Goal: Task Accomplishment & Management: Complete application form

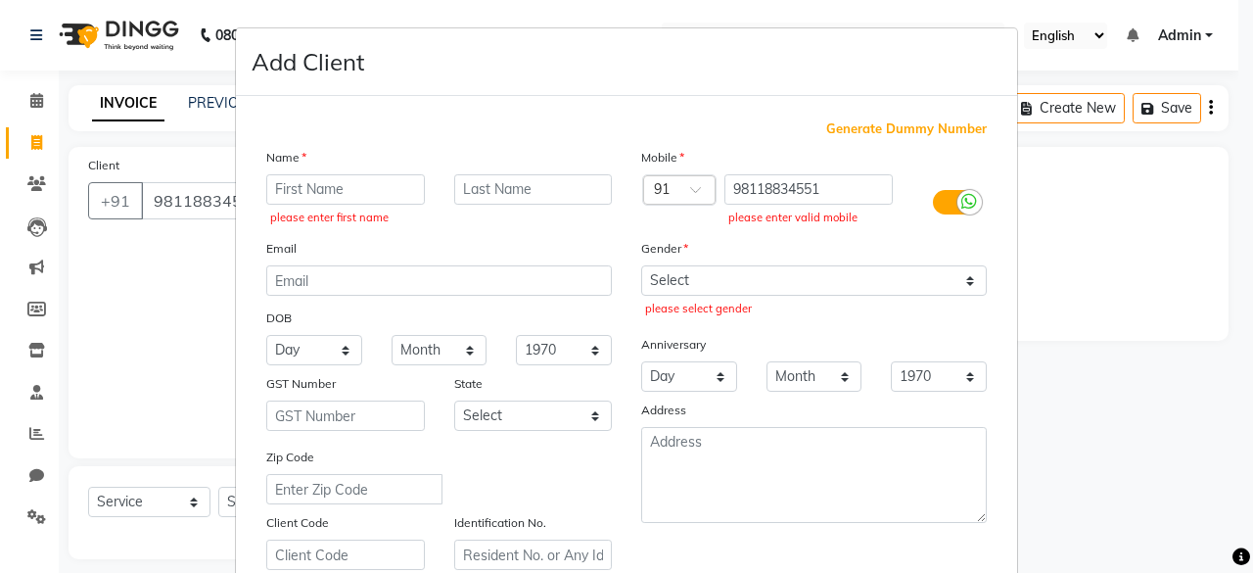
select select "7719"
select select "service"
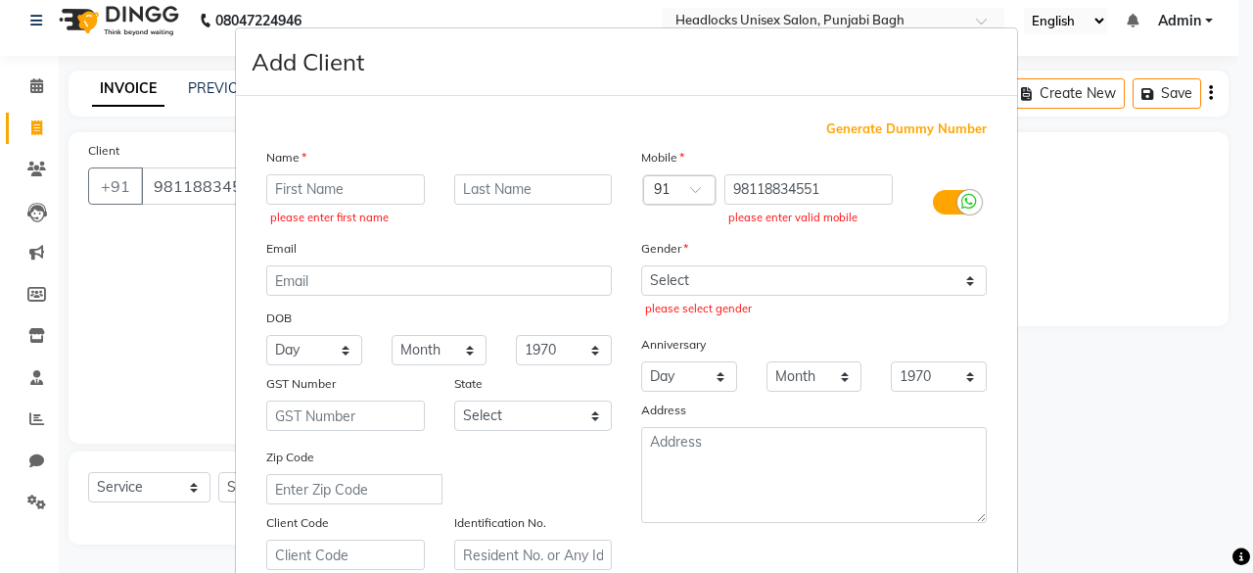
scroll to position [353, 0]
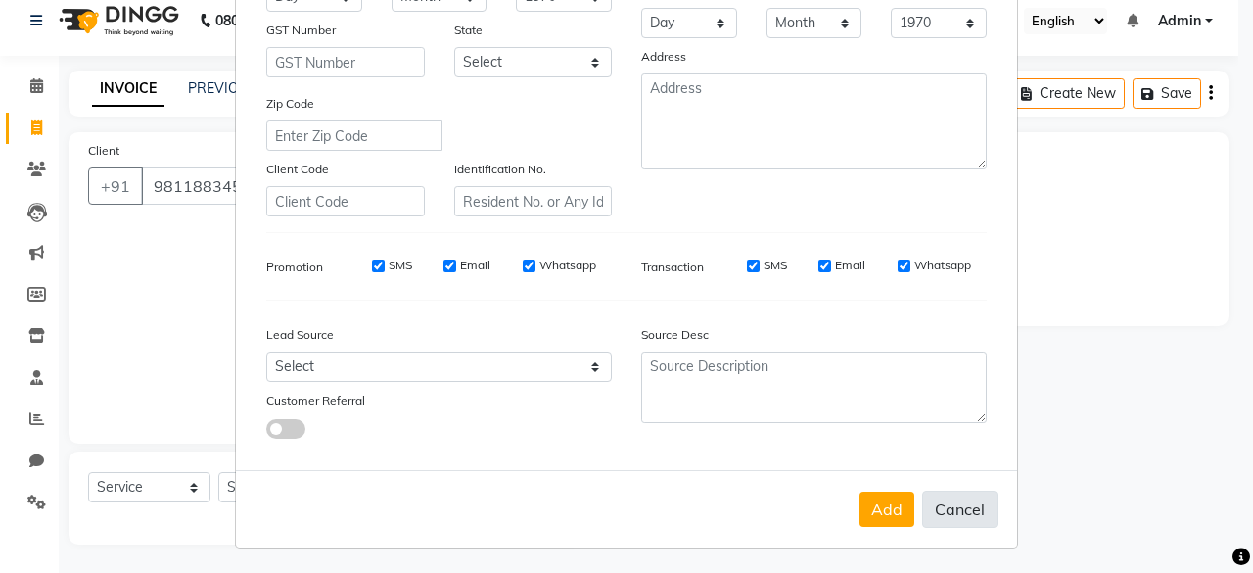
click at [952, 501] on button "Cancel" at bounding box center [959, 508] width 75 height 37
select select
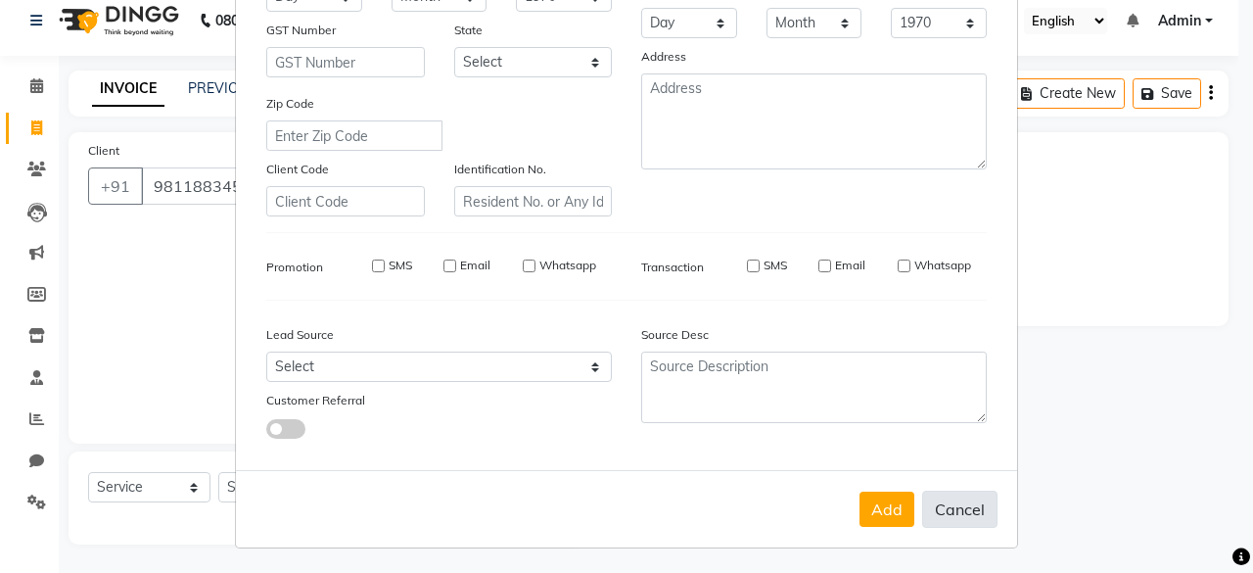
select select
checkbox input "false"
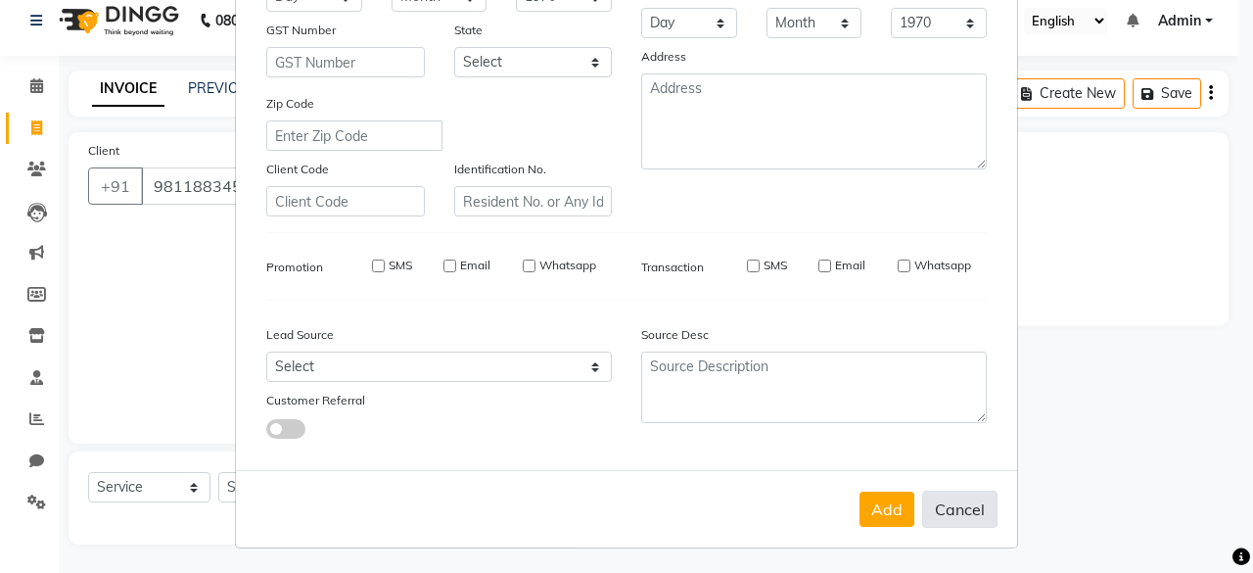
checkbox input "false"
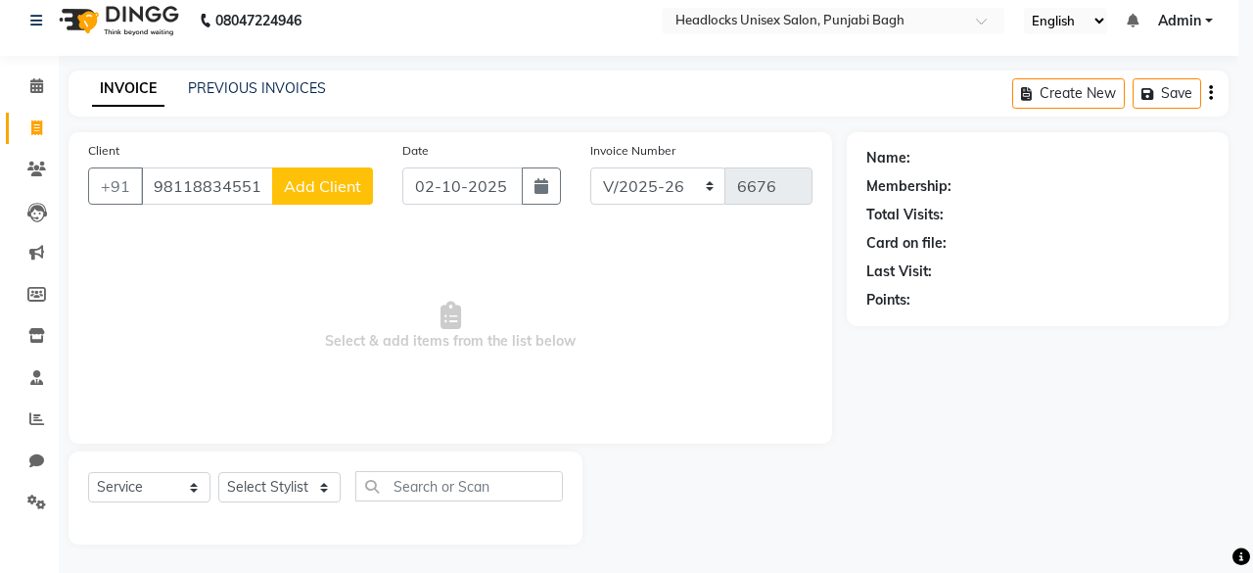
scroll to position [348, 0]
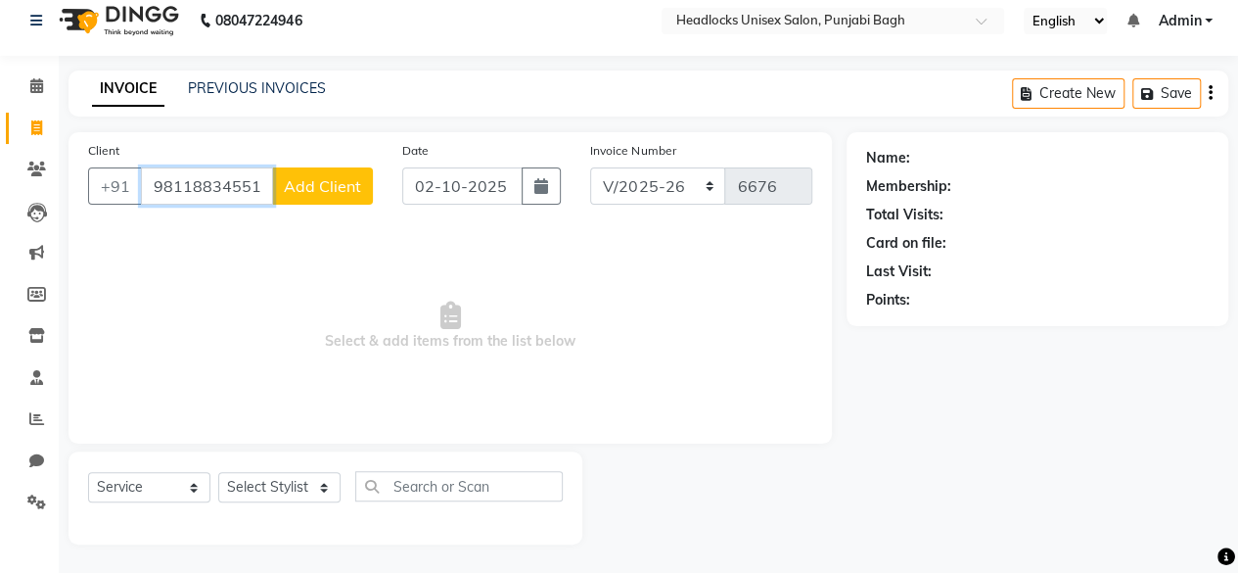
click at [262, 186] on input "98118834551" at bounding box center [207, 185] width 132 height 37
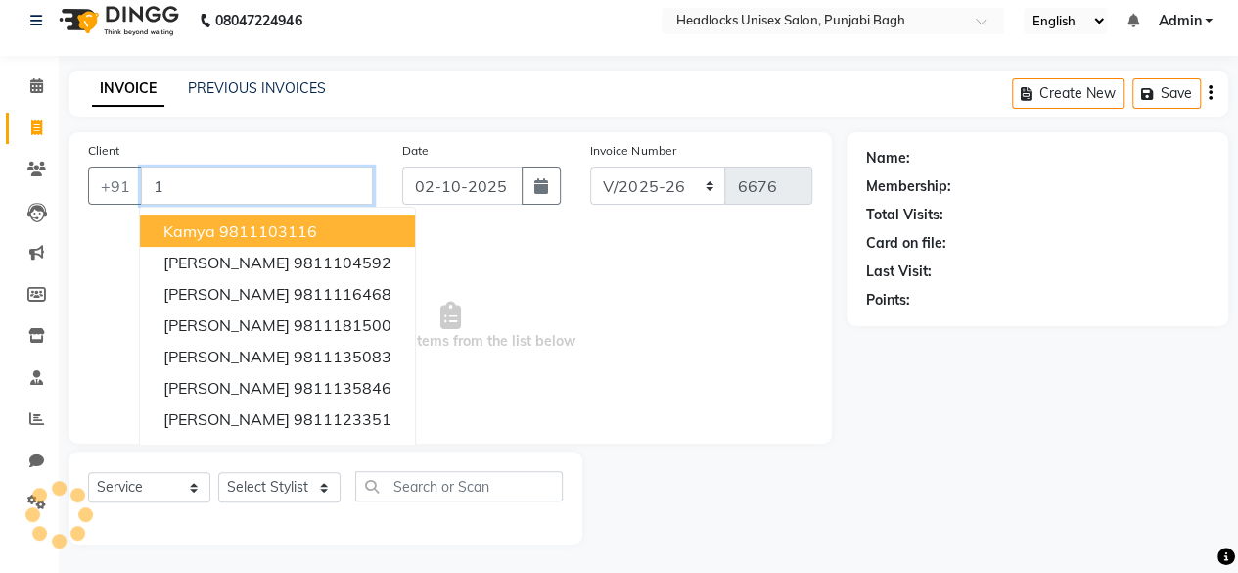
type input "1"
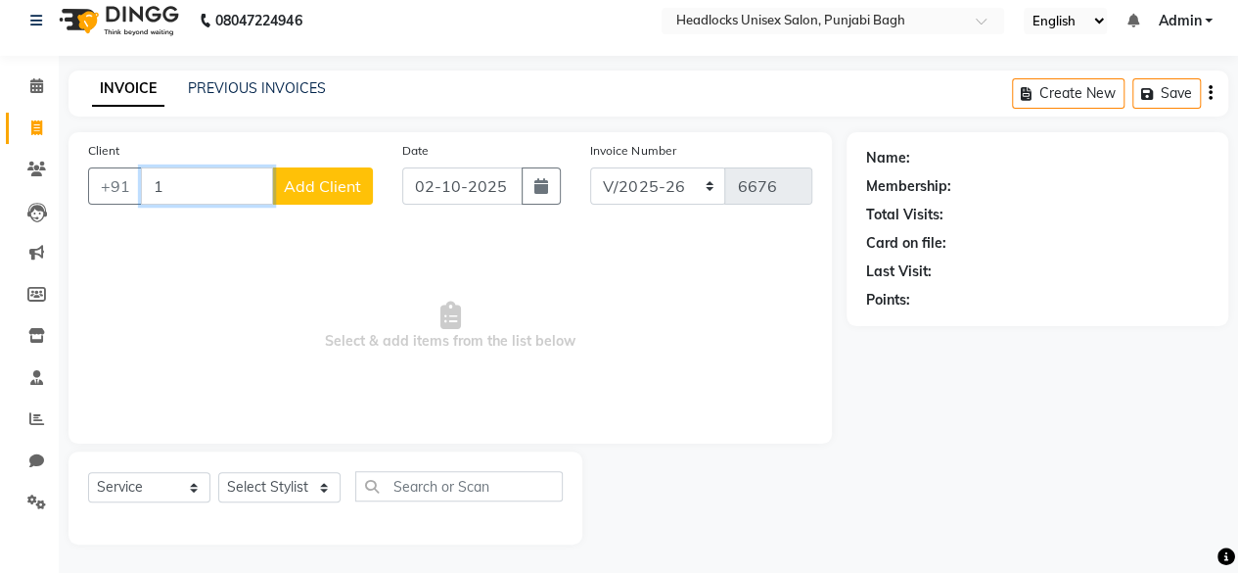
click at [267, 185] on input "1" at bounding box center [207, 185] width 132 height 37
type input "98118301874"
click at [326, 192] on span "Add Client" at bounding box center [322, 186] width 77 height 20
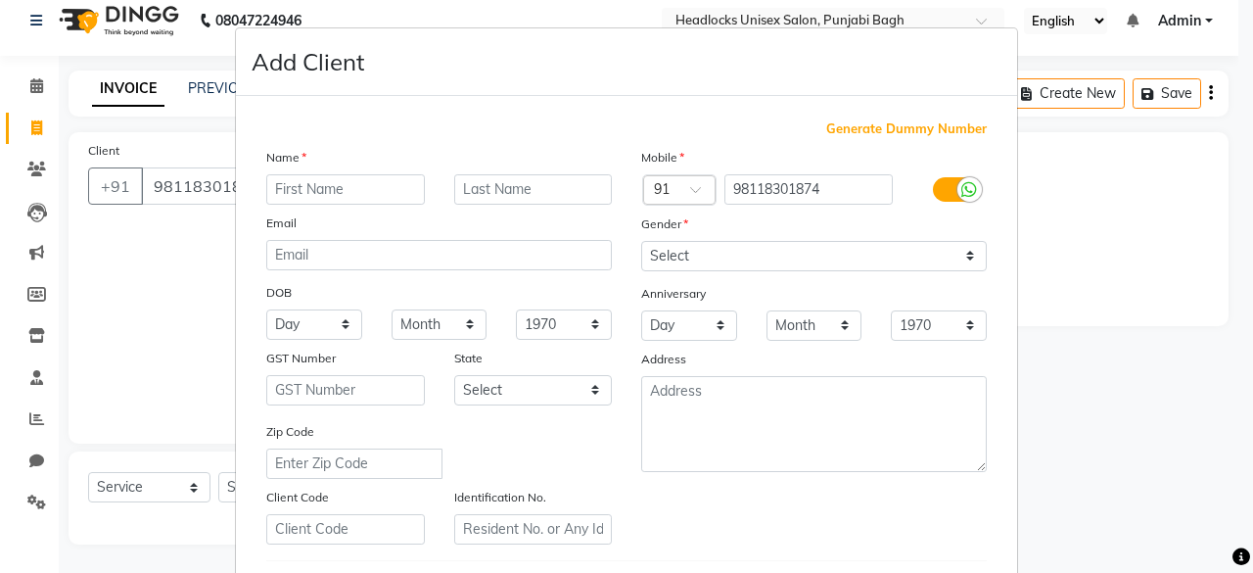
click at [326, 192] on input "text" at bounding box center [345, 189] width 159 height 30
type input "[PERSON_NAME]"
click at [472, 184] on input "text" at bounding box center [533, 189] width 159 height 30
type input "kaur"
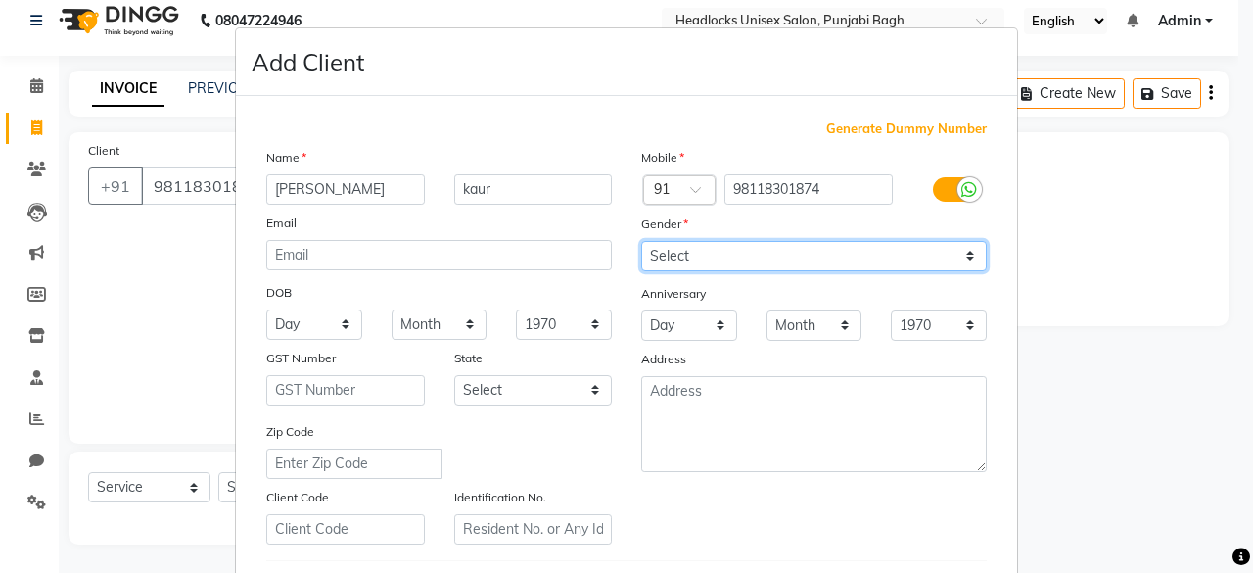
click at [724, 256] on select "Select [DEMOGRAPHIC_DATA] [DEMOGRAPHIC_DATA] Other Prefer Not To Say" at bounding box center [814, 256] width 346 height 30
select select "[DEMOGRAPHIC_DATA]"
click at [641, 241] on select "Select [DEMOGRAPHIC_DATA] [DEMOGRAPHIC_DATA] Other Prefer Not To Say" at bounding box center [814, 256] width 346 height 30
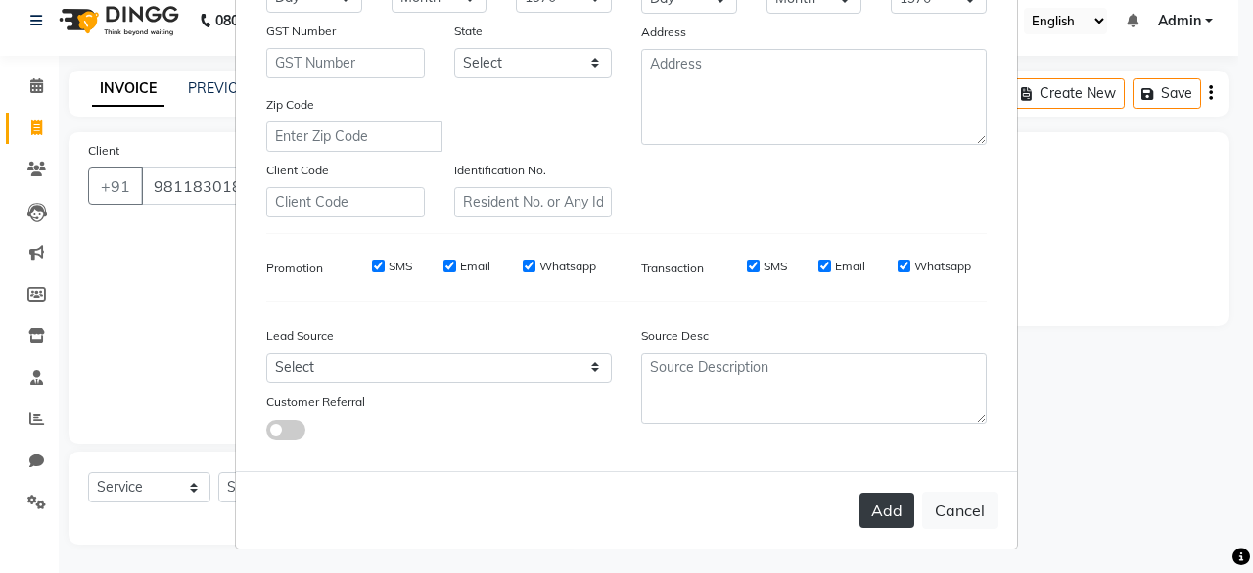
click at [874, 504] on button "Add" at bounding box center [886, 509] width 55 height 35
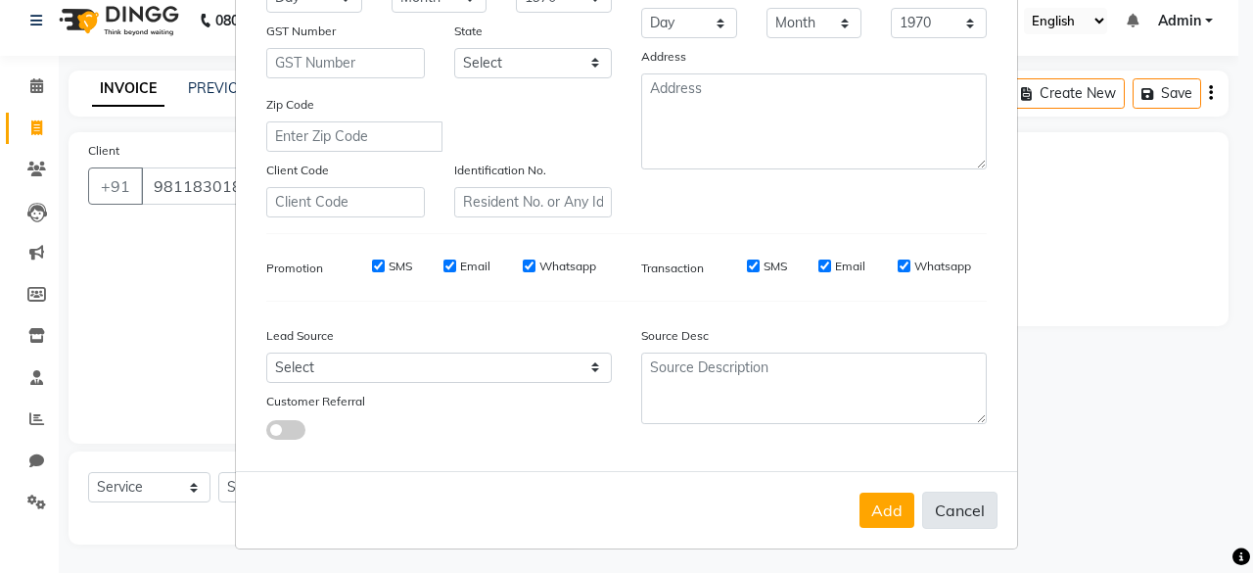
click at [955, 508] on button "Cancel" at bounding box center [959, 509] width 75 height 37
select select
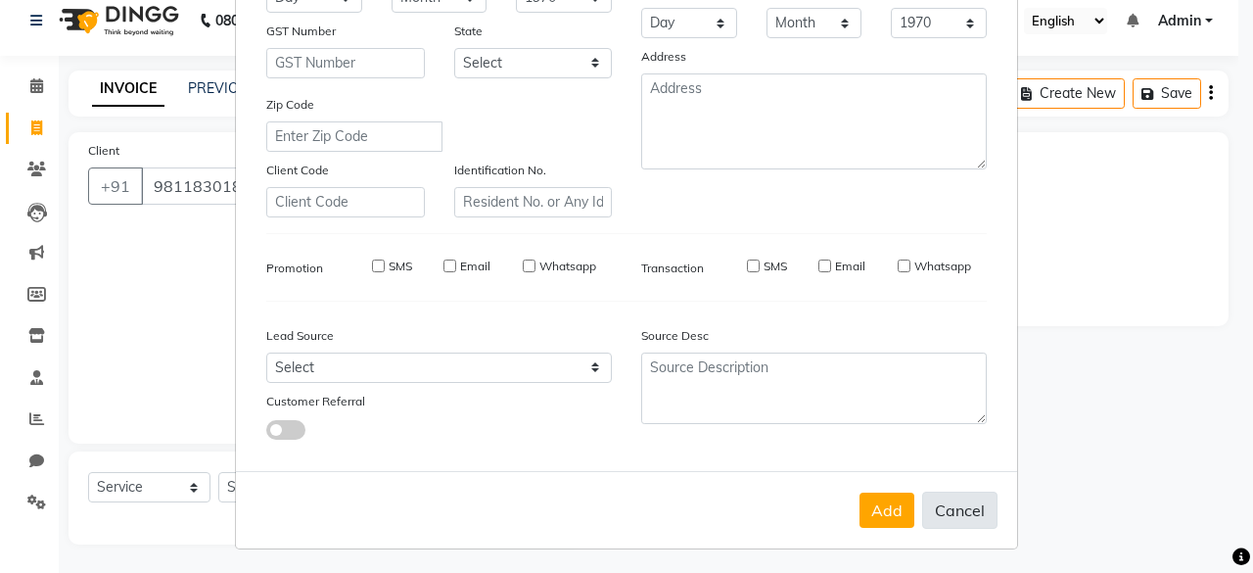
select select
checkbox input "false"
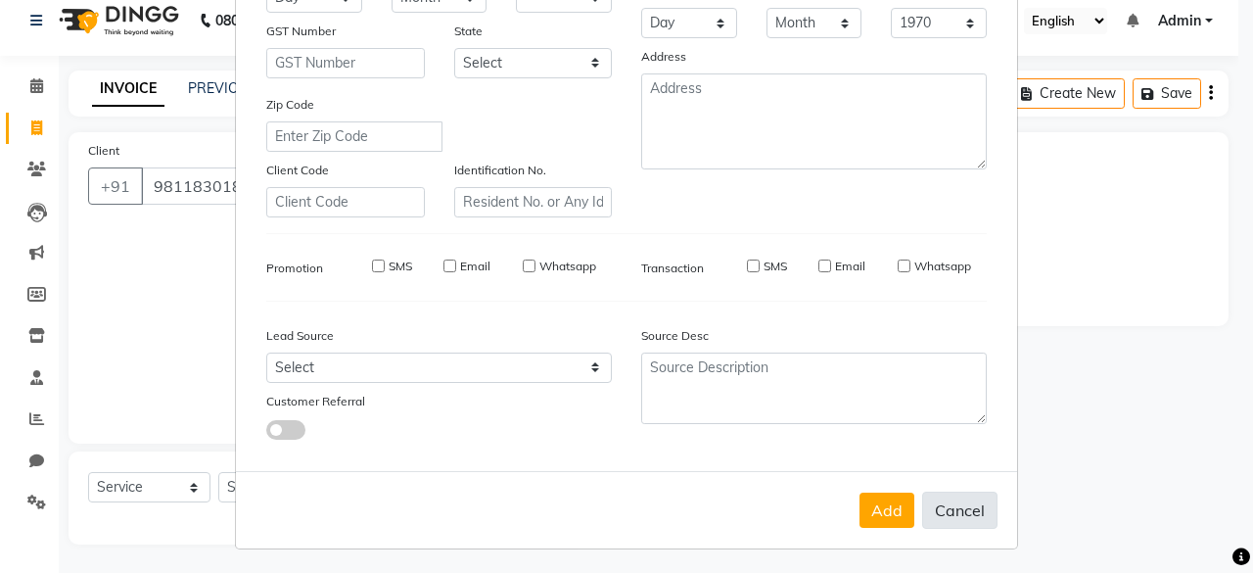
checkbox input "false"
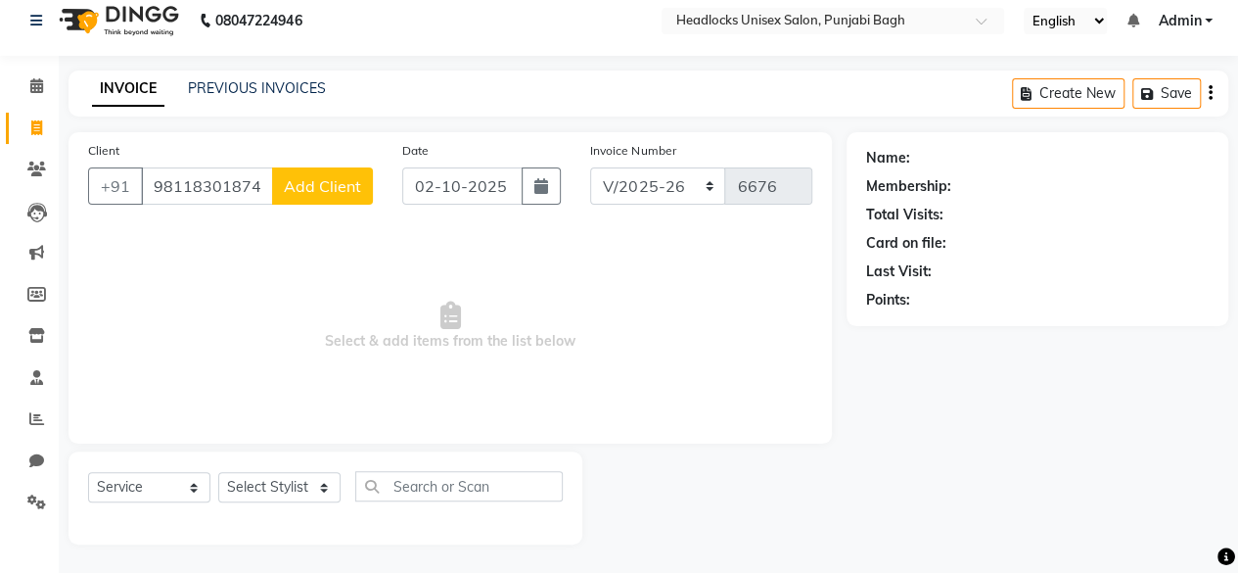
click at [955, 508] on div "Name: Membership: Total Visits: Card on file: Last Visit: Points:" at bounding box center [1045, 338] width 396 height 412
click at [263, 177] on input "98118301874" at bounding box center [207, 185] width 132 height 37
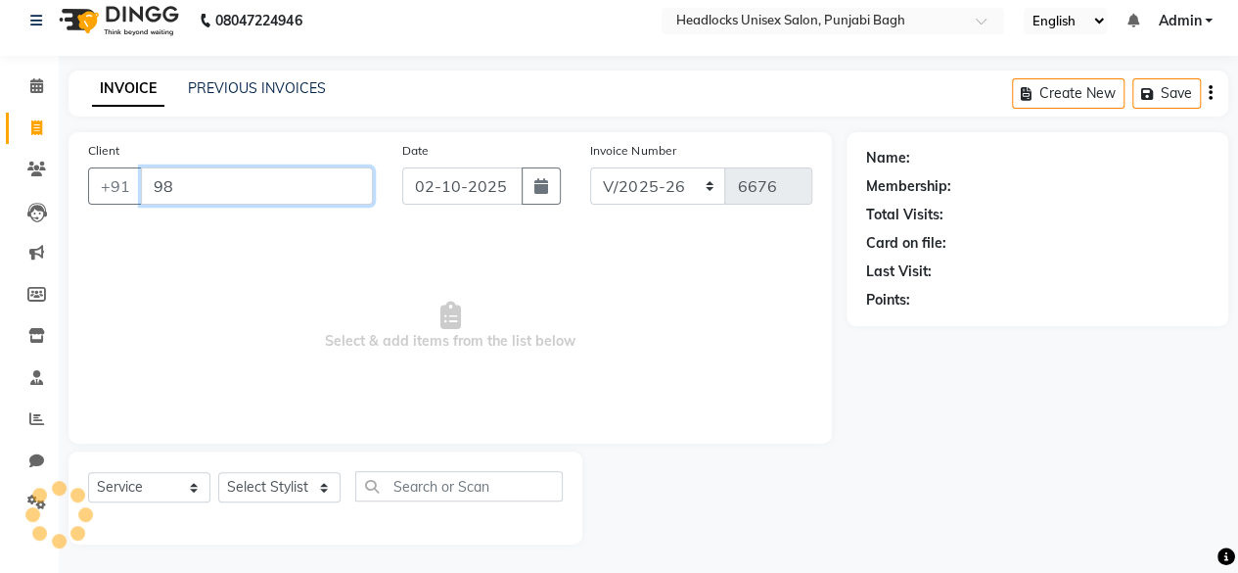
type input "9"
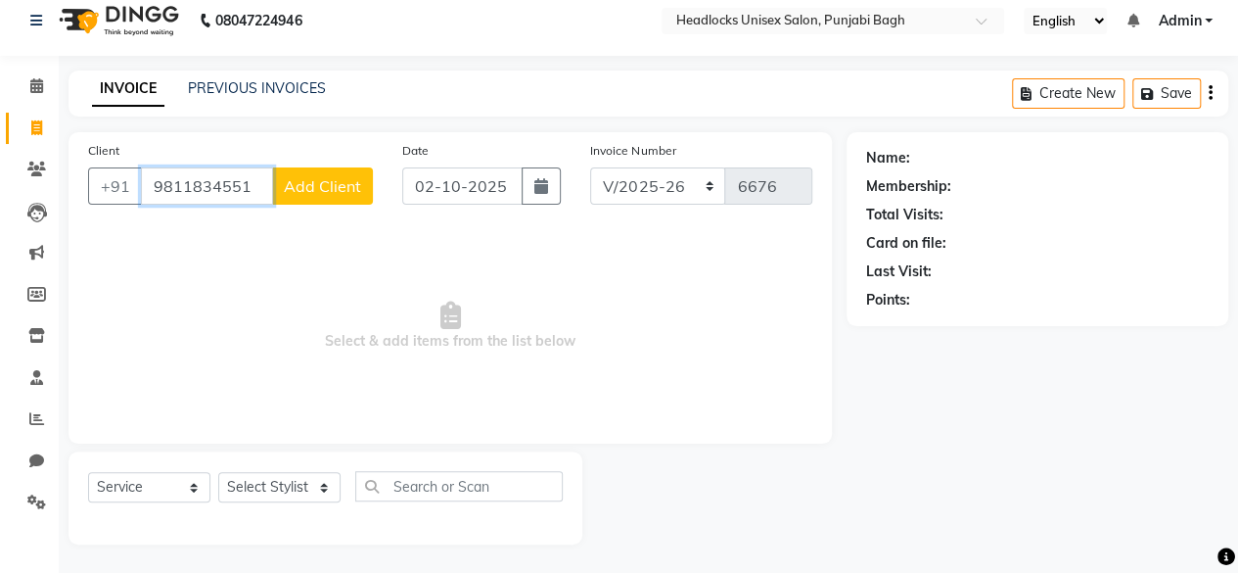
type input "9811834551"
click at [332, 193] on span "Add Client" at bounding box center [322, 186] width 77 height 20
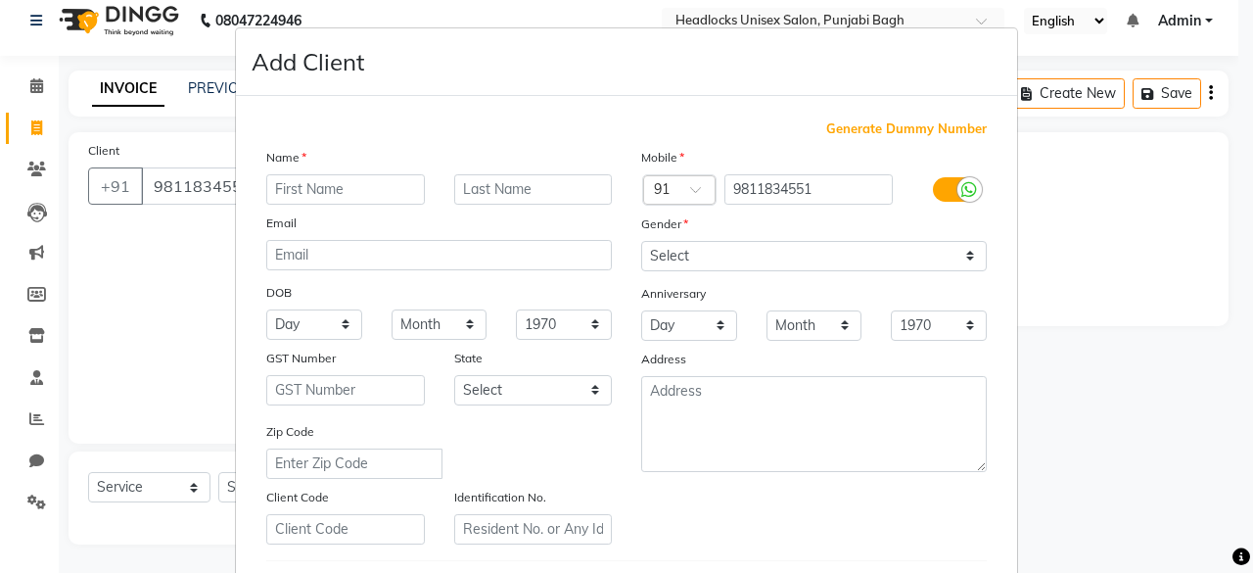
click at [347, 183] on input "text" at bounding box center [345, 189] width 159 height 30
type input "[PERSON_NAME]"
click at [519, 188] on input "text" at bounding box center [533, 189] width 159 height 30
type input "kaur"
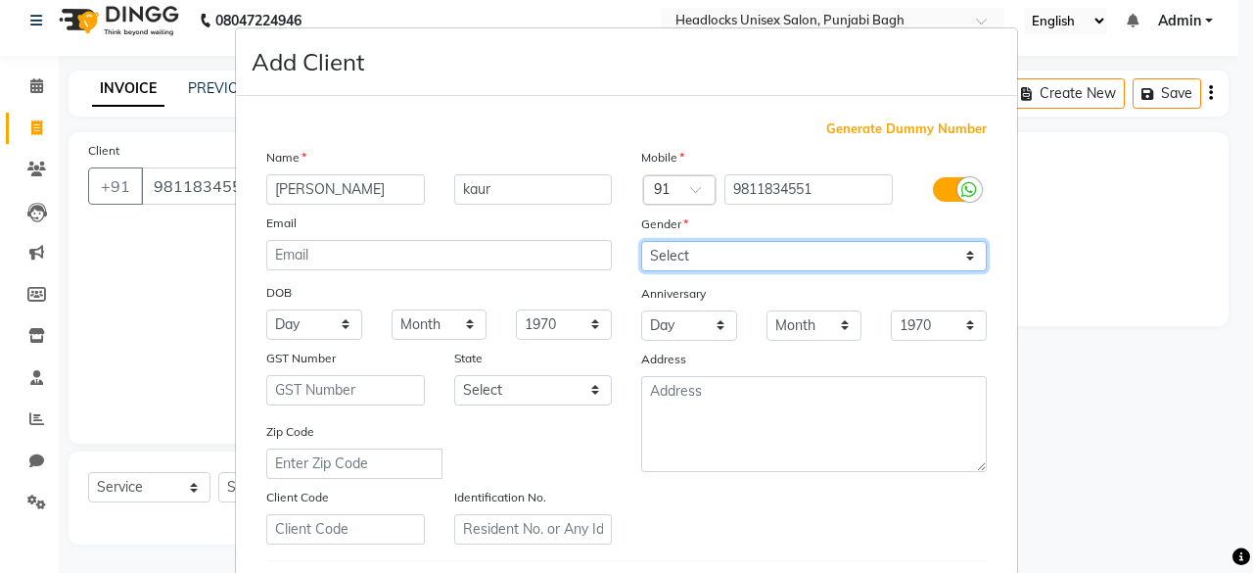
click at [807, 255] on select "Select [DEMOGRAPHIC_DATA] [DEMOGRAPHIC_DATA] Other Prefer Not To Say" at bounding box center [814, 256] width 346 height 30
select select "[DEMOGRAPHIC_DATA]"
click at [641, 241] on select "Select [DEMOGRAPHIC_DATA] [DEMOGRAPHIC_DATA] Other Prefer Not To Say" at bounding box center [814, 256] width 346 height 30
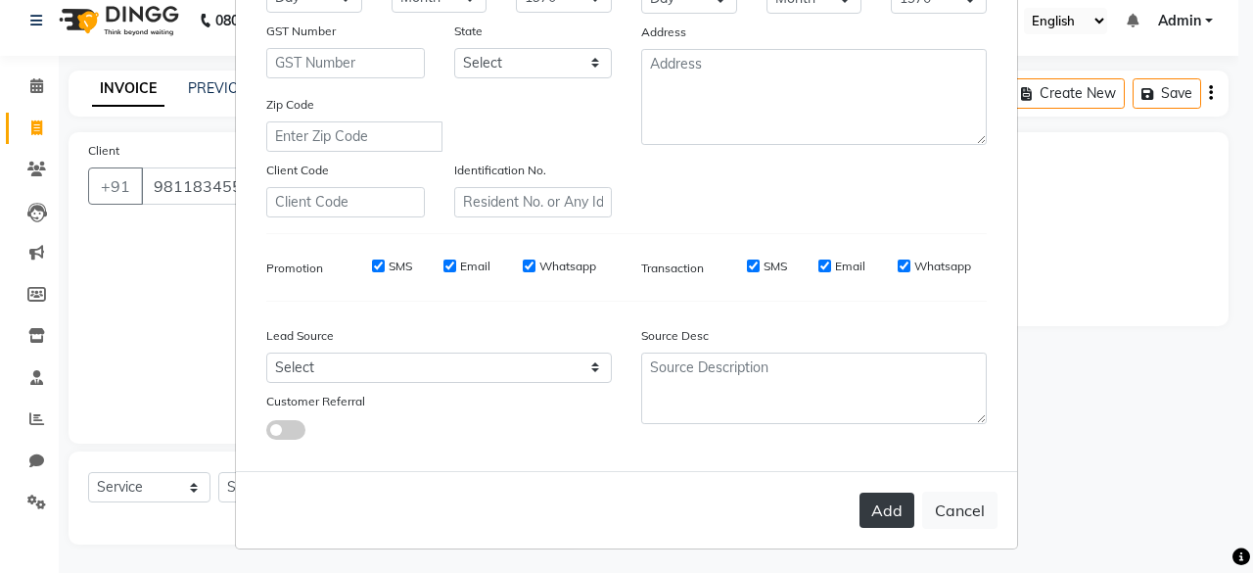
click at [879, 516] on button "Add" at bounding box center [886, 509] width 55 height 35
